Goal: Complete application form

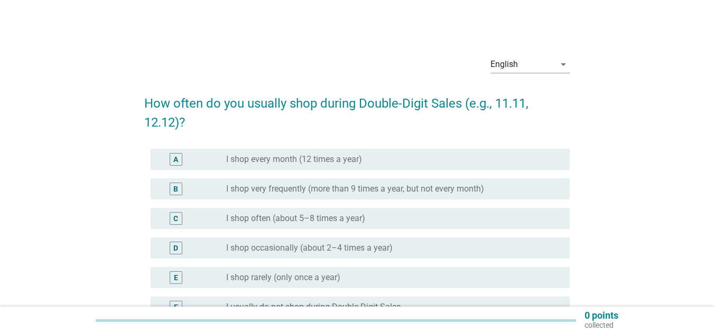
click at [276, 224] on div "radio_button_unchecked I shop often (about 5–8 times a year)" at bounding box center [393, 218] width 335 height 13
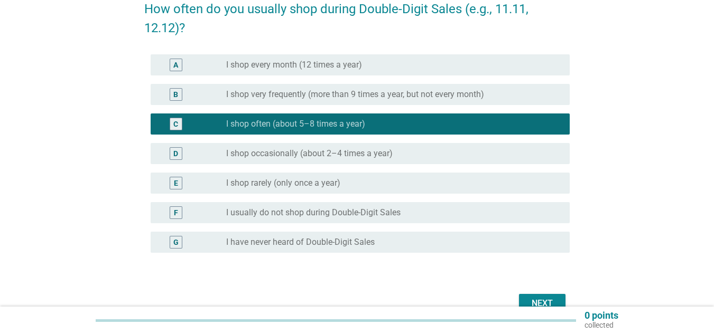
scroll to position [152, 0]
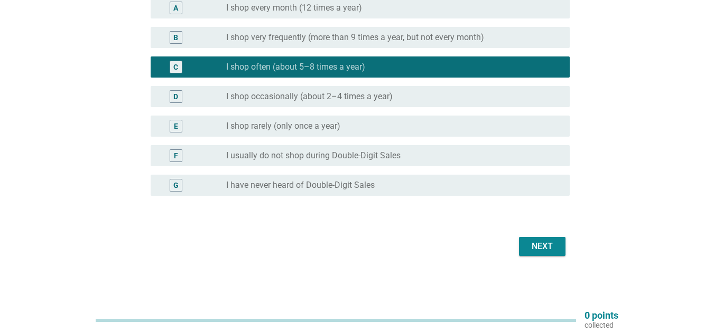
click at [543, 240] on div "Next" at bounding box center [542, 246] width 30 height 13
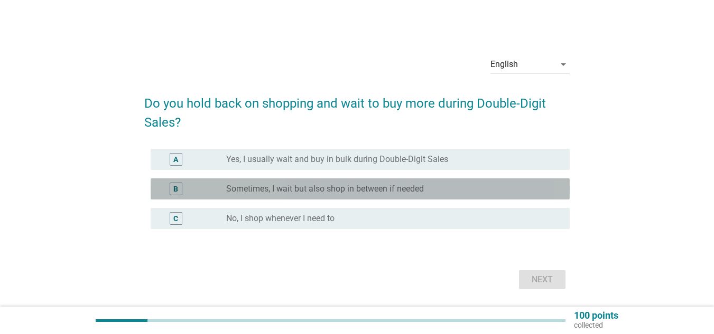
click at [275, 188] on label "Sometimes, I wait but also shop in between if needed" at bounding box center [325, 189] width 198 height 11
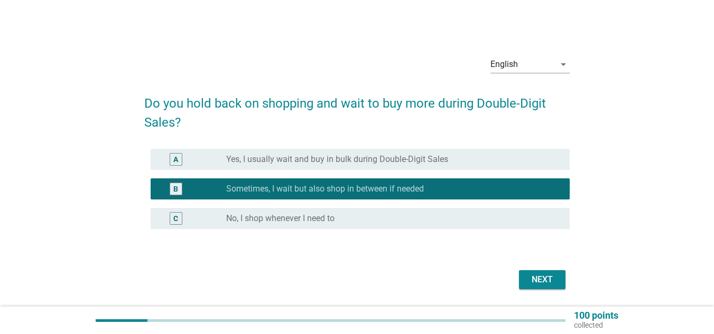
click at [541, 284] on div "Next" at bounding box center [542, 280] width 30 height 13
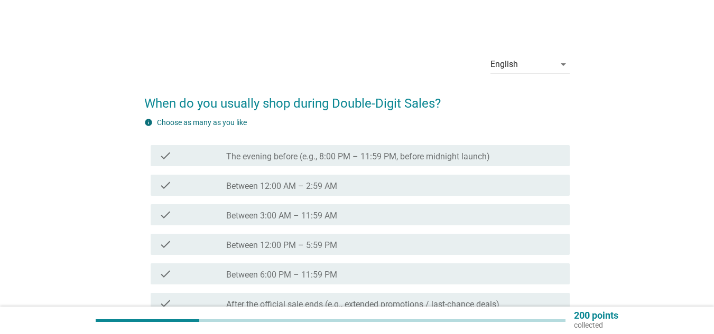
click at [333, 195] on div "check check_box_outline_blank Between 12:00 AM – 2:59 AM" at bounding box center [360, 185] width 419 height 21
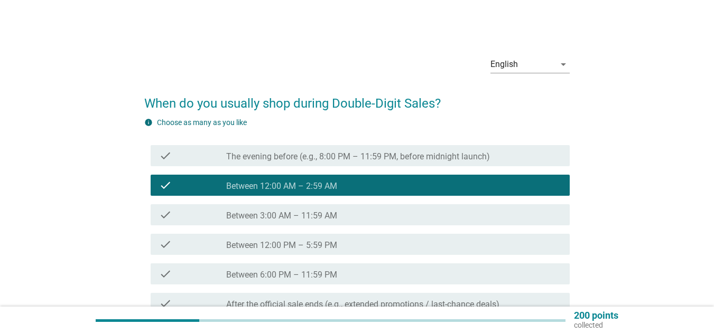
scroll to position [106, 0]
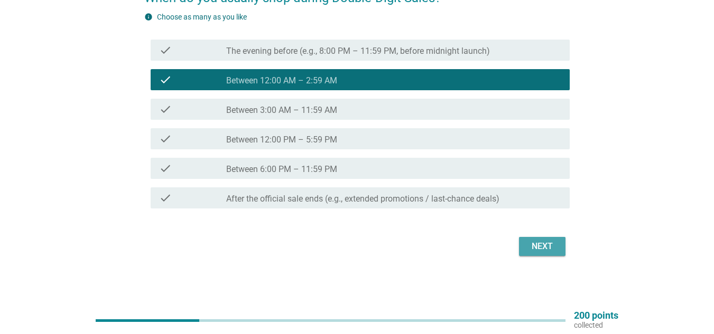
click at [531, 244] on div "Next" at bounding box center [542, 246] width 30 height 13
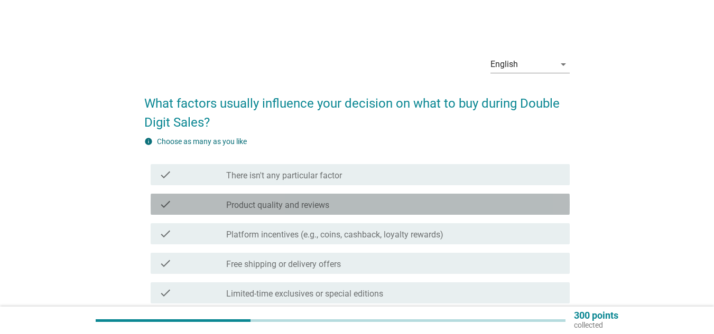
click at [314, 198] on div "check check_box_outline_blank Product quality and reviews" at bounding box center [360, 204] width 419 height 21
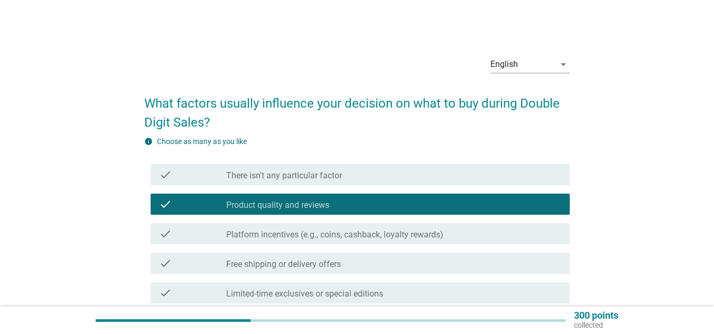
scroll to position [273, 0]
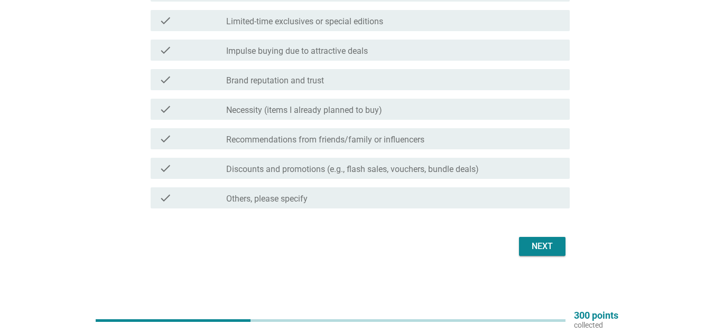
click at [553, 239] on button "Next" at bounding box center [542, 246] width 46 height 19
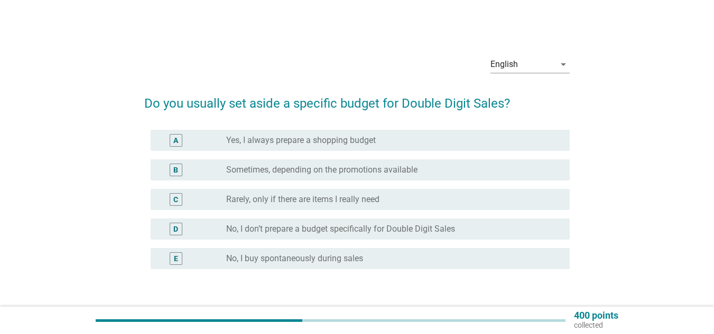
click at [326, 213] on div "C radio_button_unchecked Rarely, only if there are items I really need" at bounding box center [356, 200] width 425 height 30
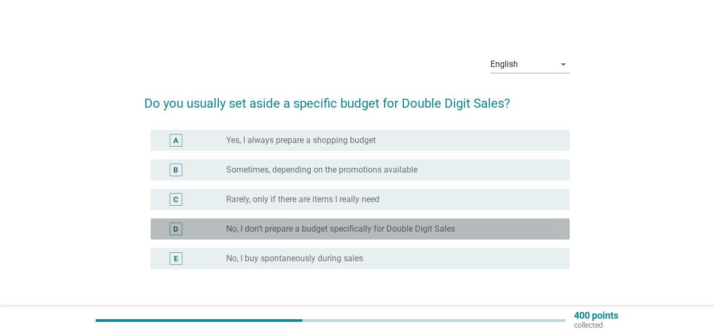
click at [359, 231] on label "No, I don’t prepare a budget specifically for Double Digit Sales" at bounding box center [340, 229] width 229 height 11
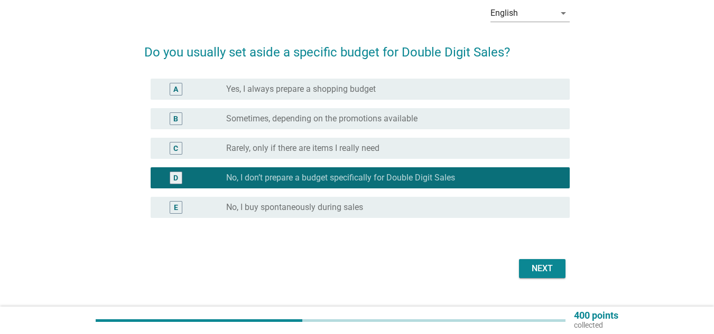
scroll to position [73, 0]
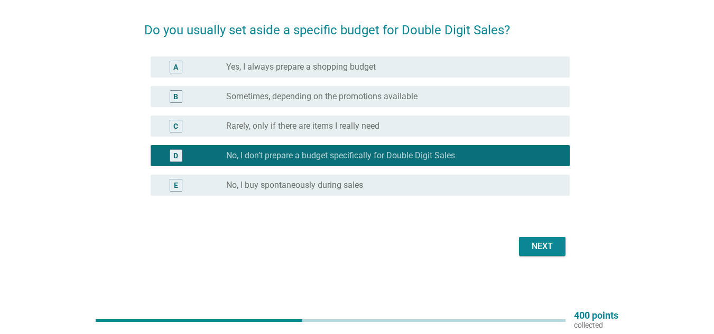
click at [529, 243] on div "Next" at bounding box center [542, 246] width 30 height 13
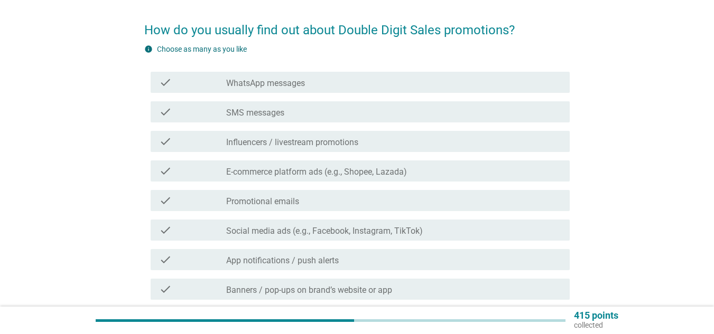
scroll to position [0, 0]
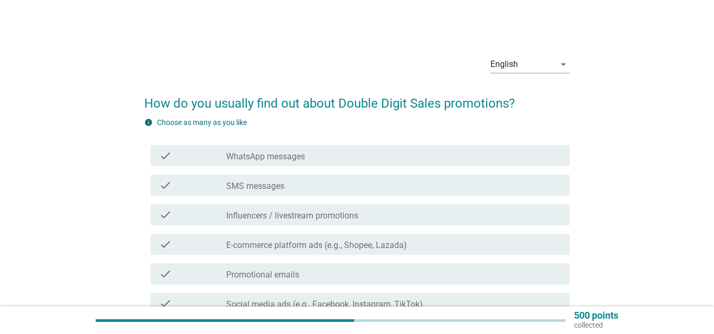
click at [333, 216] on label "Influencers / livestream promotions" at bounding box center [292, 216] width 132 height 11
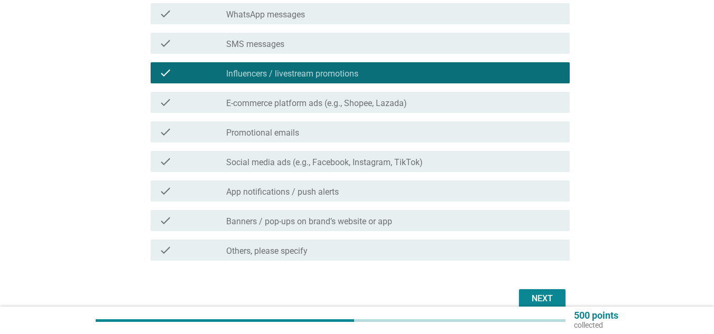
scroll to position [194, 0]
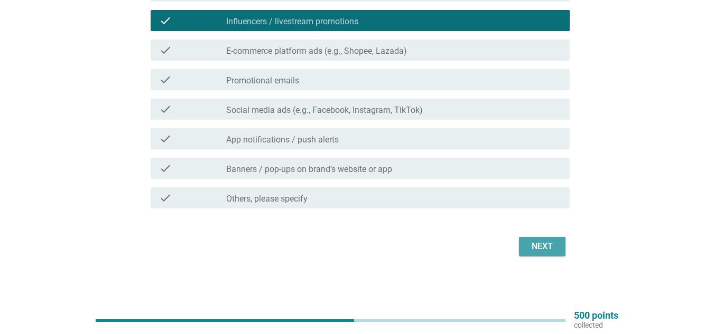
click at [546, 251] on div "Next" at bounding box center [542, 246] width 30 height 13
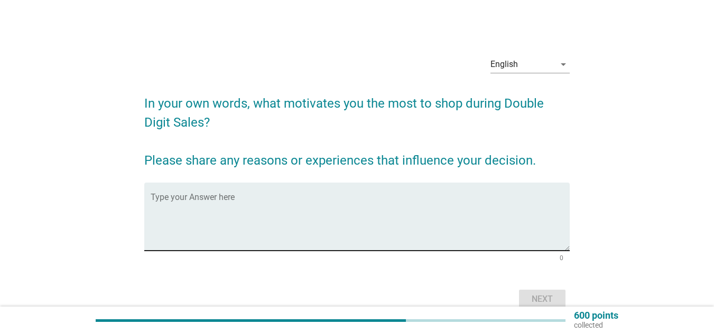
click at [222, 205] on textarea "Type your Answer here" at bounding box center [360, 222] width 419 height 55
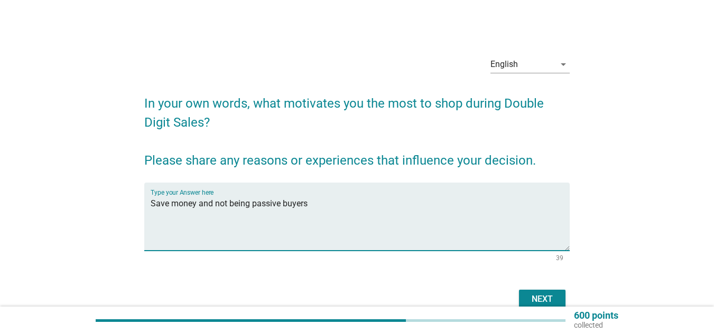
scroll to position [53, 0]
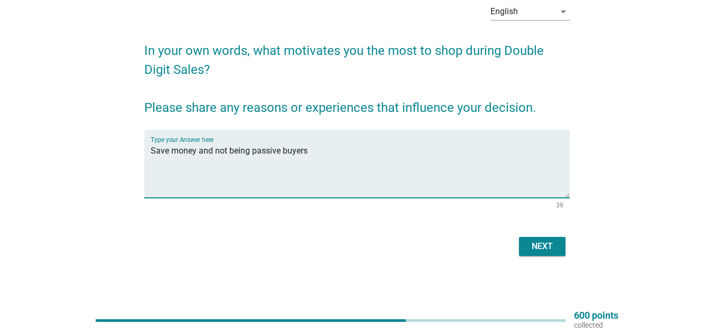
type textarea "Save money and not being passive buyers"
click at [542, 249] on div "Next" at bounding box center [542, 246] width 30 height 13
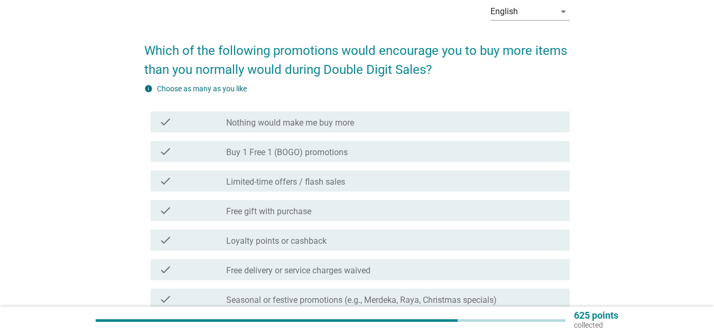
scroll to position [0, 0]
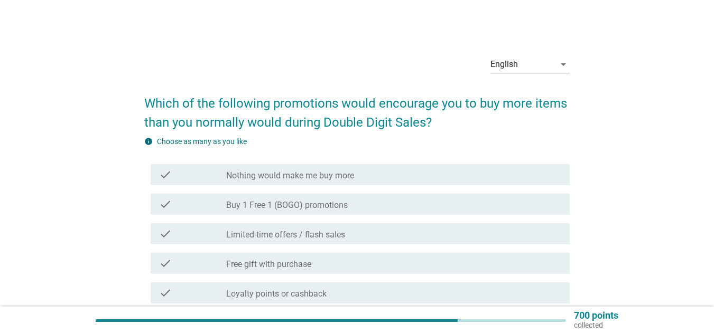
click at [195, 274] on div "check check_box_outline_blank Free gift with purchase" at bounding box center [356, 264] width 425 height 30
click at [284, 258] on div "check_box_outline_blank Free gift with purchase" at bounding box center [393, 263] width 335 height 13
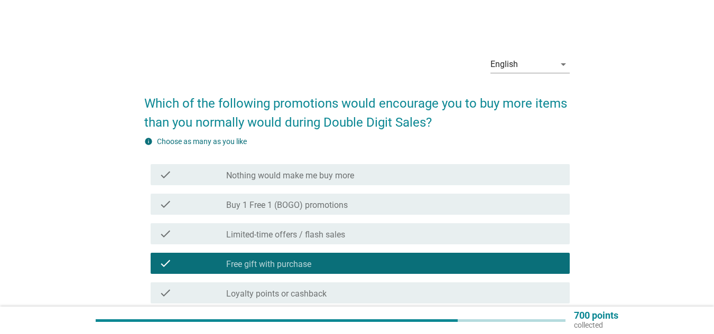
scroll to position [243, 0]
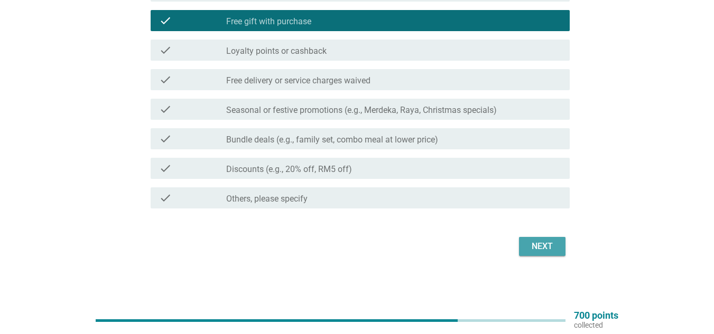
click at [541, 246] on div "Next" at bounding box center [542, 246] width 30 height 13
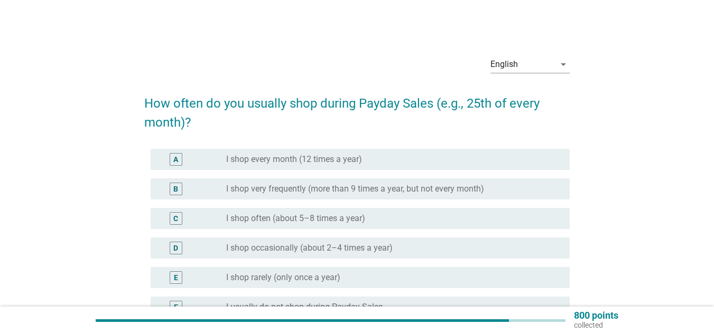
click at [246, 185] on label "I shop very frequently (more than 9 times a year, but not every month)" at bounding box center [355, 189] width 258 height 11
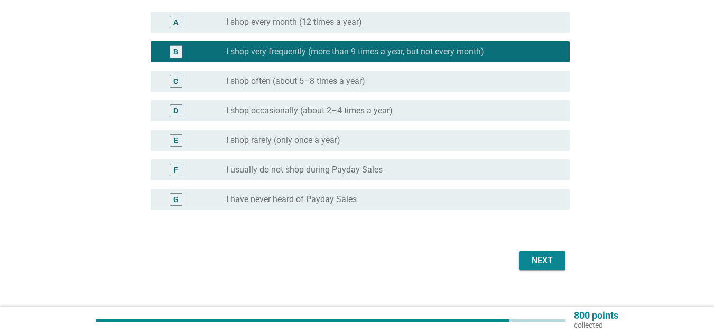
scroll to position [152, 0]
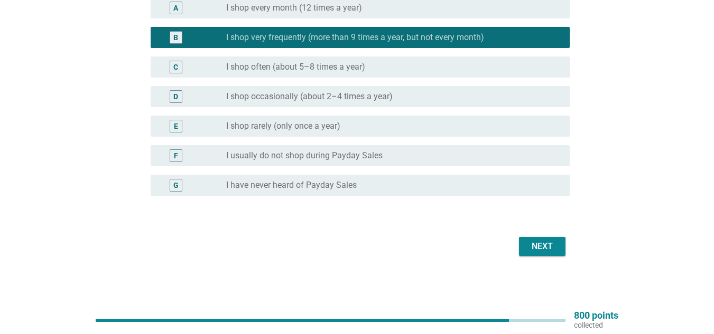
click at [531, 243] on div "Next" at bounding box center [542, 246] width 30 height 13
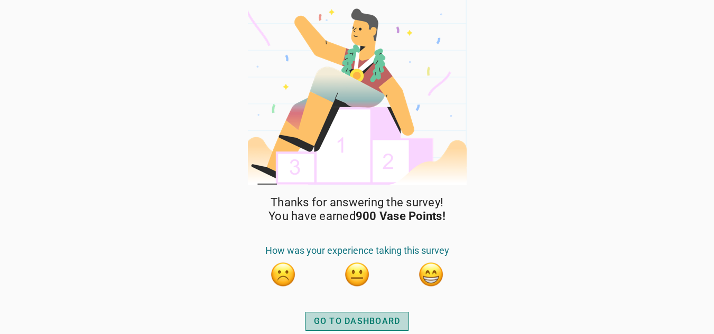
click at [357, 315] on div "GO TO DASHBOARD" at bounding box center [357, 321] width 87 height 13
